Goal: Find specific page/section: Find specific page/section

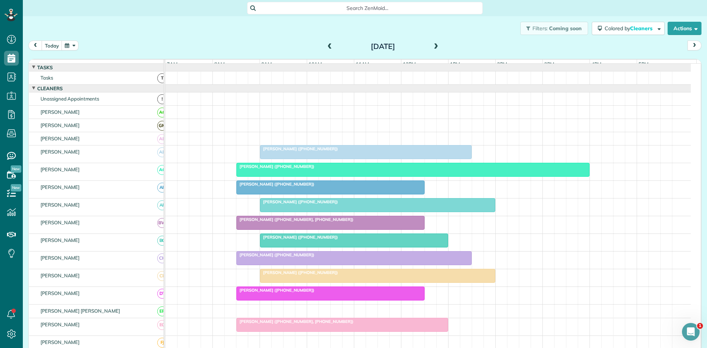
scroll to position [245, 0]
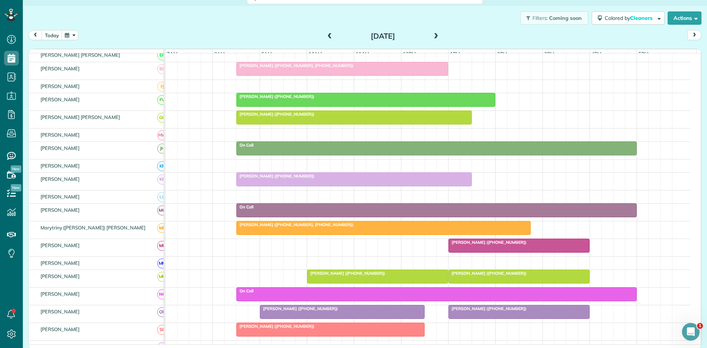
click at [432, 37] on span at bounding box center [436, 36] width 8 height 7
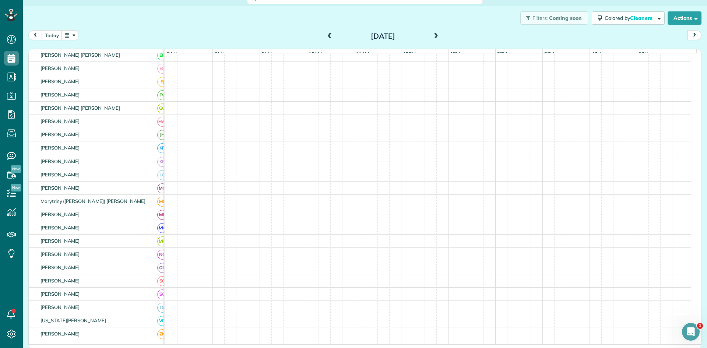
click at [432, 37] on span at bounding box center [436, 36] width 8 height 7
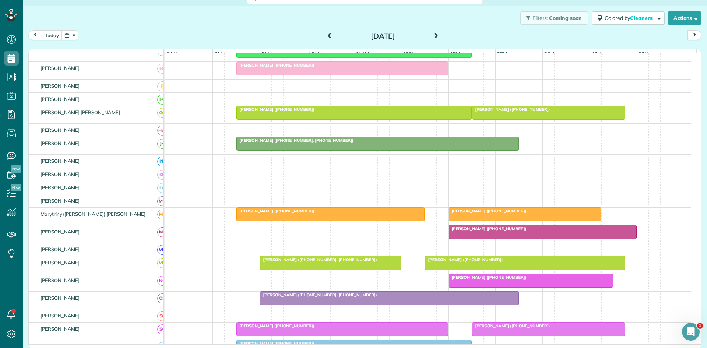
click at [432, 37] on span at bounding box center [436, 36] width 8 height 7
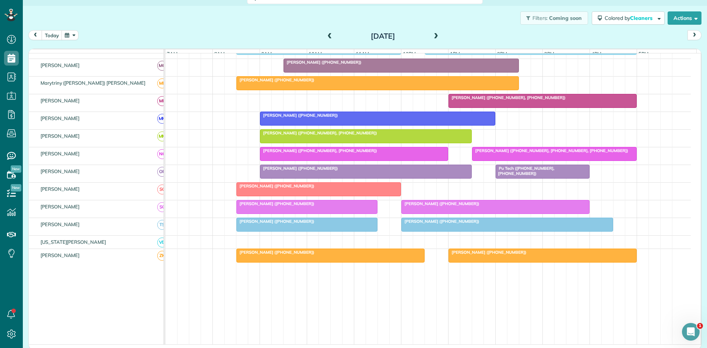
scroll to position [411, 0]
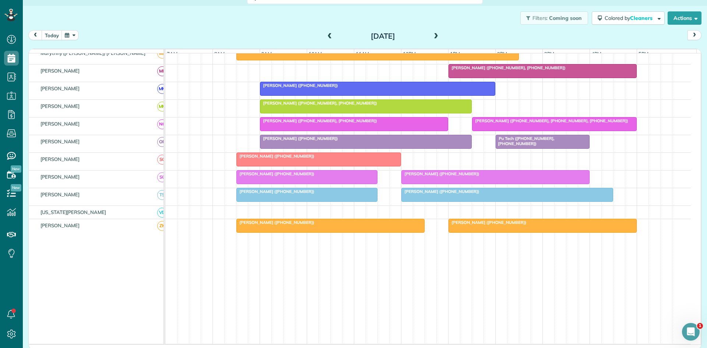
click at [270, 165] on link "[PERSON_NAME] ([PHONE_NUMBER])" at bounding box center [318, 159] width 165 height 14
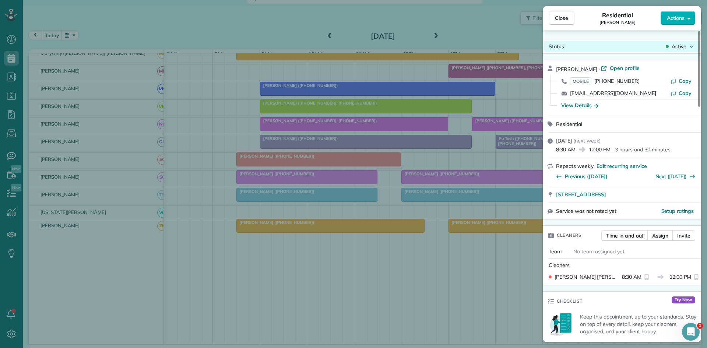
click at [682, 47] on span "Active" at bounding box center [678, 46] width 15 height 7
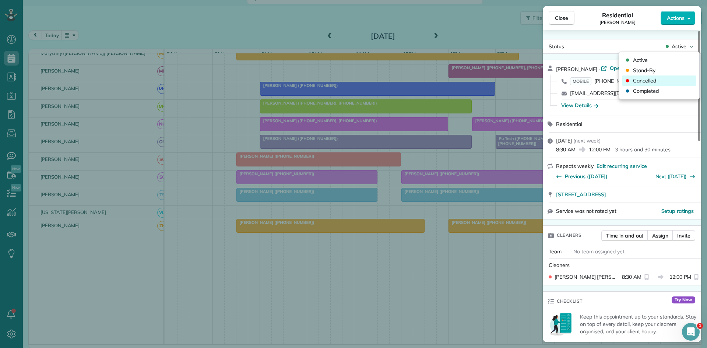
click at [656, 83] on div "Cancelled" at bounding box center [659, 80] width 74 height 10
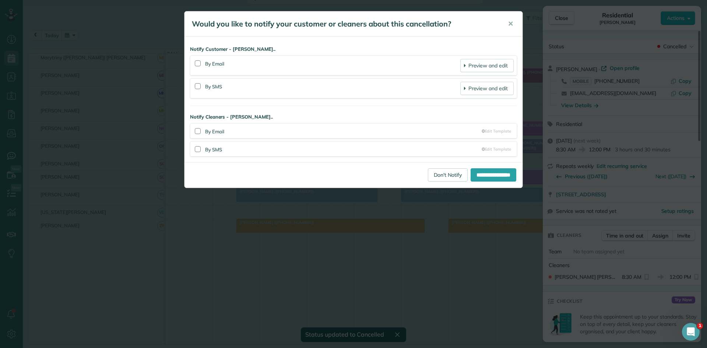
scroll to position [407, 0]
drag, startPoint x: 427, startPoint y: 173, endPoint x: 442, endPoint y: 133, distance: 42.9
click at [428, 172] on link "Don't Notify" at bounding box center [448, 174] width 40 height 13
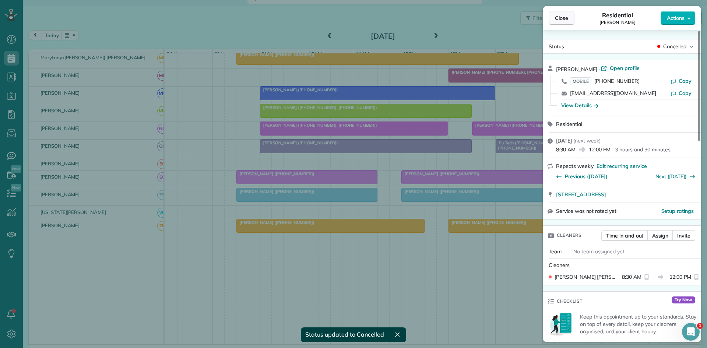
click at [565, 16] on span "Close" at bounding box center [561, 17] width 13 height 7
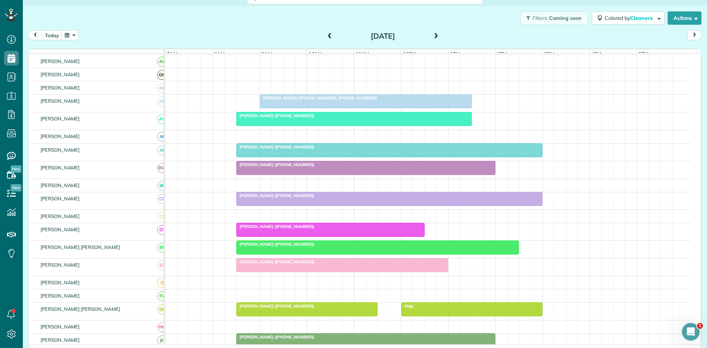
scroll to position [39, 0]
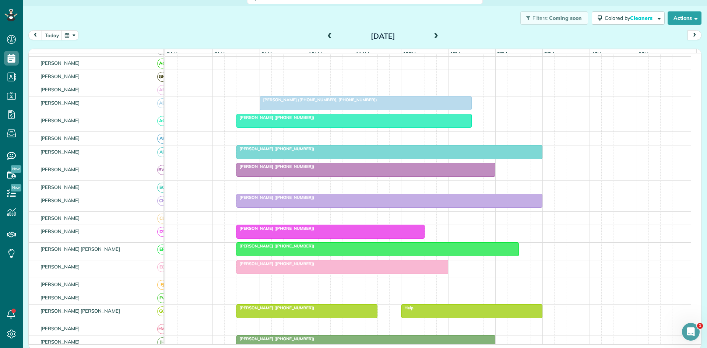
click at [332, 36] on div "[DATE]" at bounding box center [383, 36] width 118 height 12
click at [326, 37] on span at bounding box center [330, 36] width 8 height 7
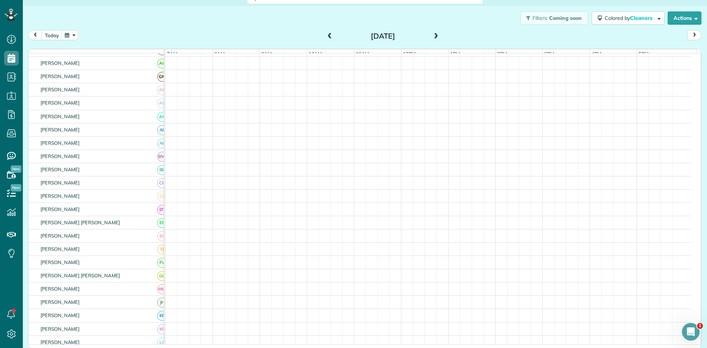
click at [326, 37] on span at bounding box center [330, 36] width 8 height 7
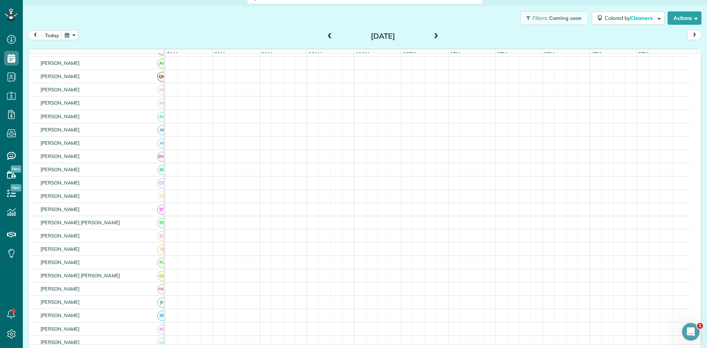
click at [432, 38] on span at bounding box center [436, 36] width 8 height 7
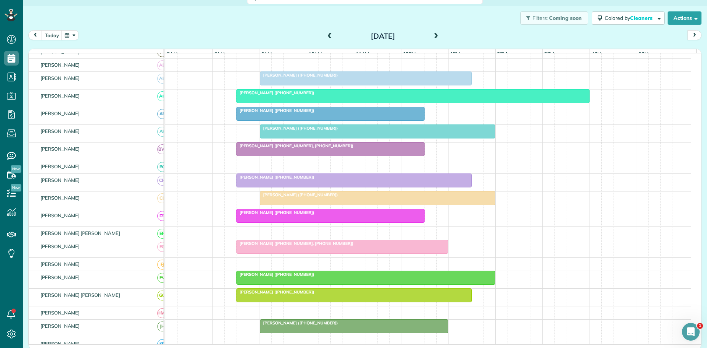
scroll to position [61, 0]
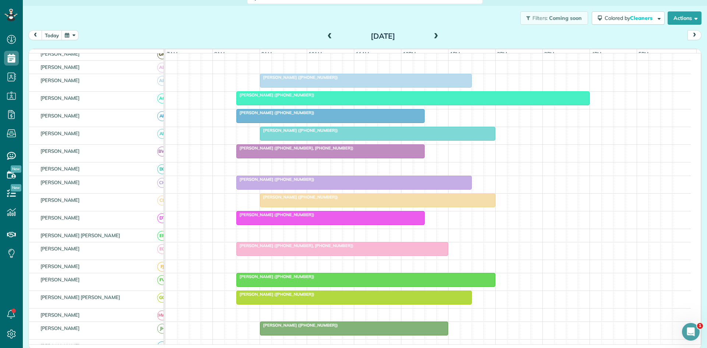
click at [328, 115] on div "[PERSON_NAME] ([PHONE_NUMBER])" at bounding box center [330, 112] width 184 height 5
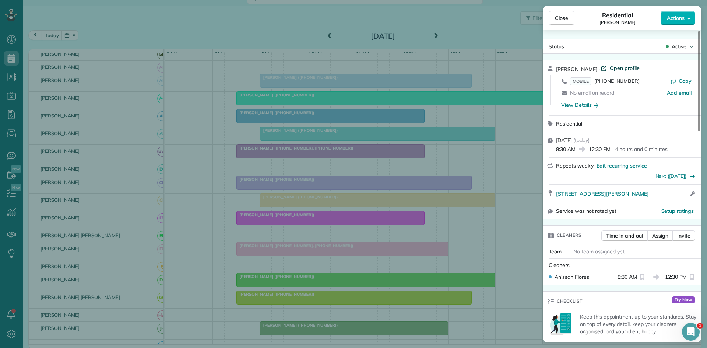
click at [609, 70] on span "Open profile" at bounding box center [624, 67] width 30 height 7
